Goal: Task Accomplishment & Management: Complete application form

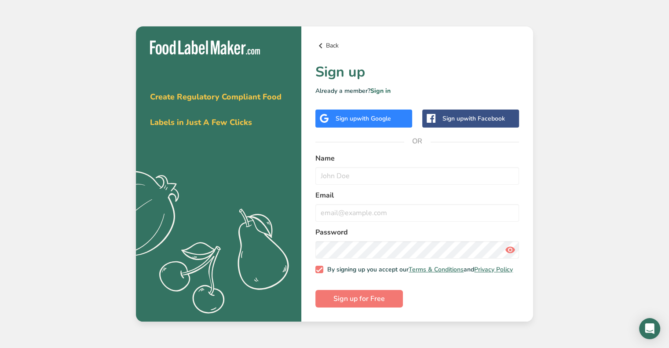
click at [327, 45] on link "Back" at bounding box center [417, 45] width 204 height 11
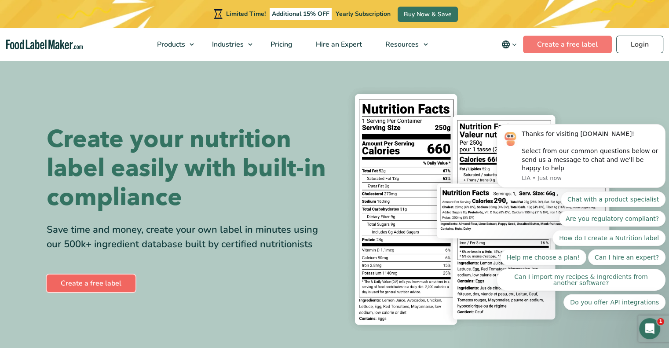
click at [100, 274] on link "Create a free label" at bounding box center [91, 283] width 89 height 18
